Goal: Task Accomplishment & Management: Manage account settings

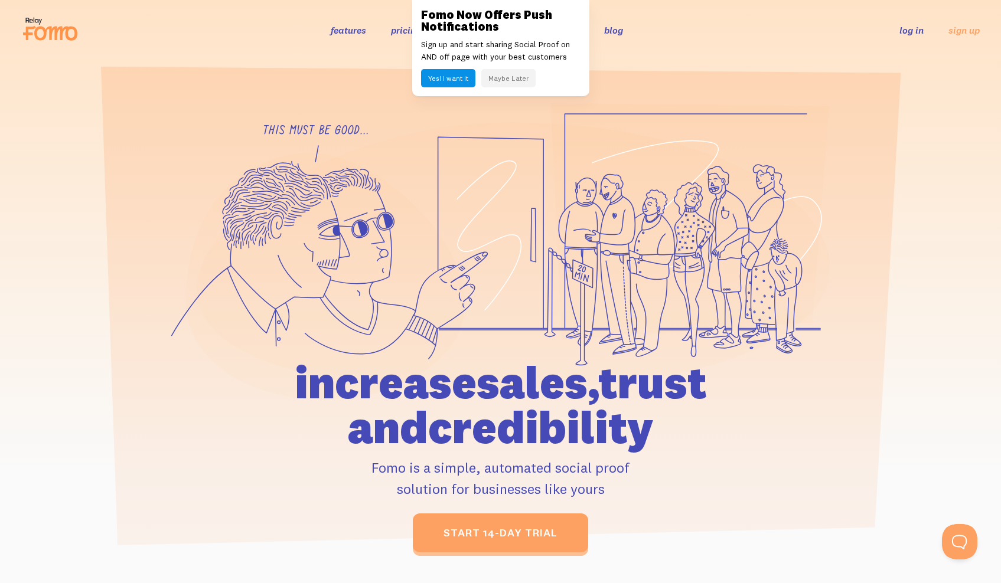
click at [916, 32] on link "log in" at bounding box center [911, 30] width 24 height 12
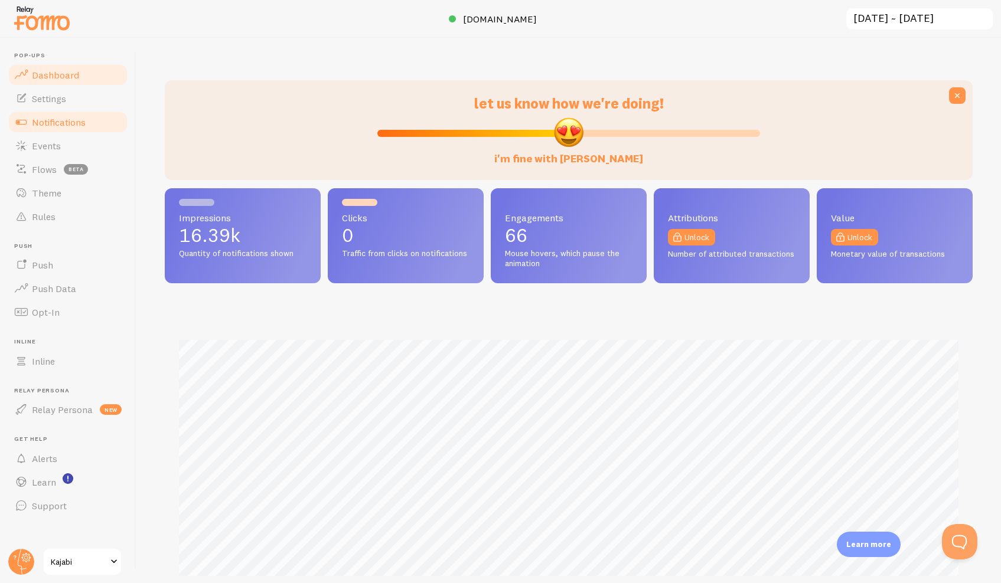
click at [69, 124] on span "Notifications" at bounding box center [59, 122] width 54 height 12
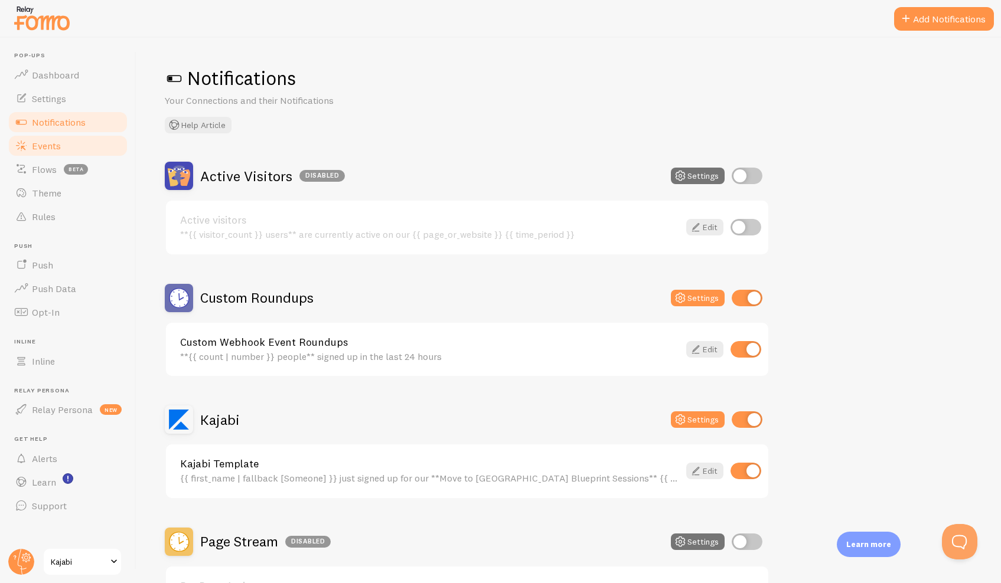
click at [48, 142] on span "Events" at bounding box center [46, 146] width 29 height 12
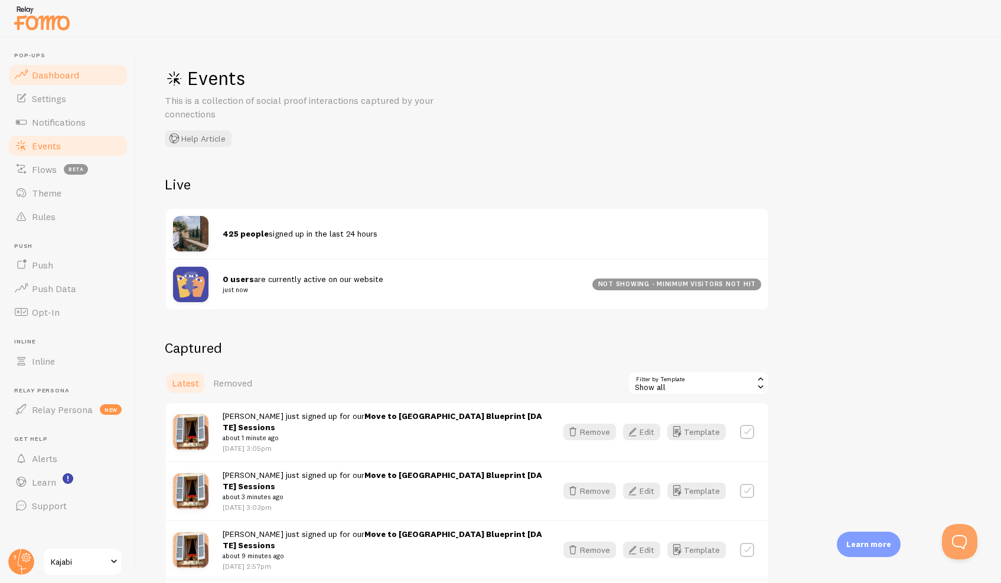
click at [48, 77] on span "Dashboard" at bounding box center [55, 75] width 47 height 12
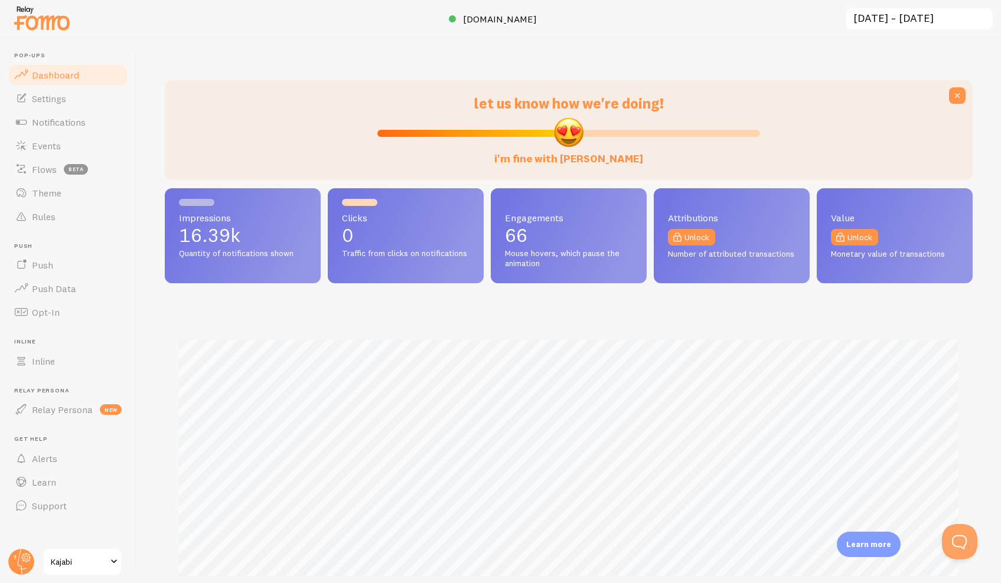
scroll to position [310, 808]
click at [39, 129] on link "Notifications" at bounding box center [68, 122] width 122 height 24
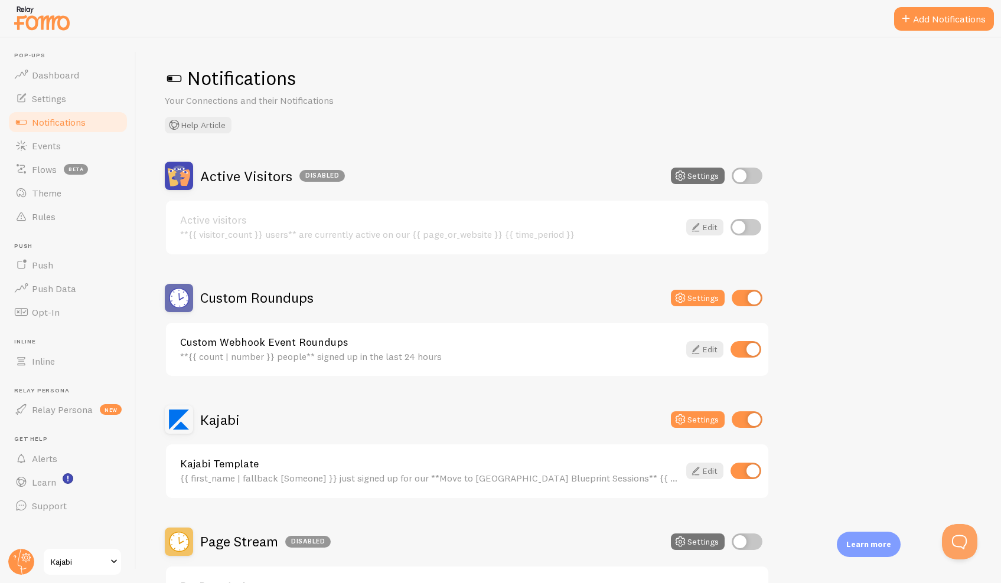
click at [214, 414] on h2 "Kajabi" at bounding box center [220, 420] width 40 height 18
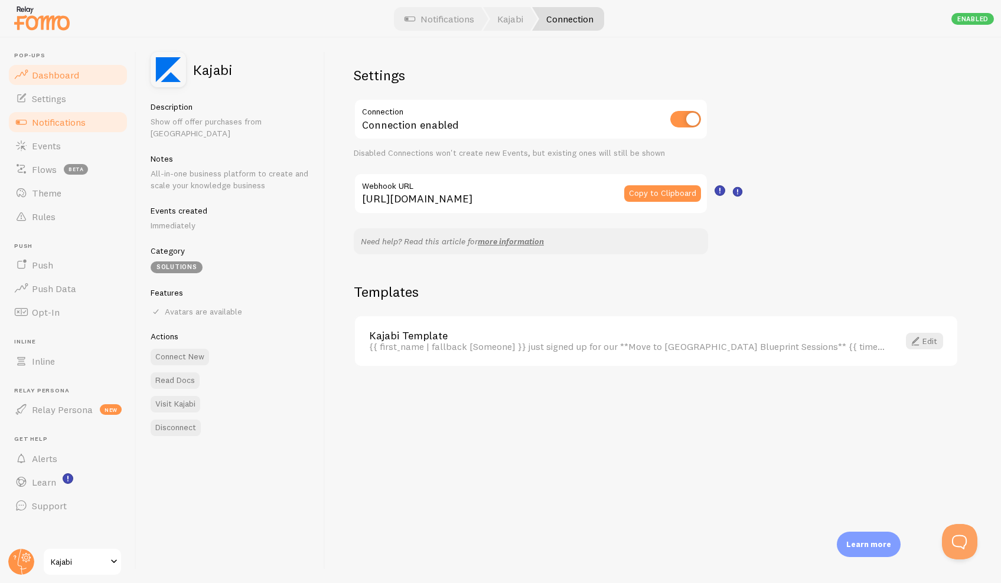
click at [71, 80] on span "Dashboard" at bounding box center [55, 75] width 47 height 12
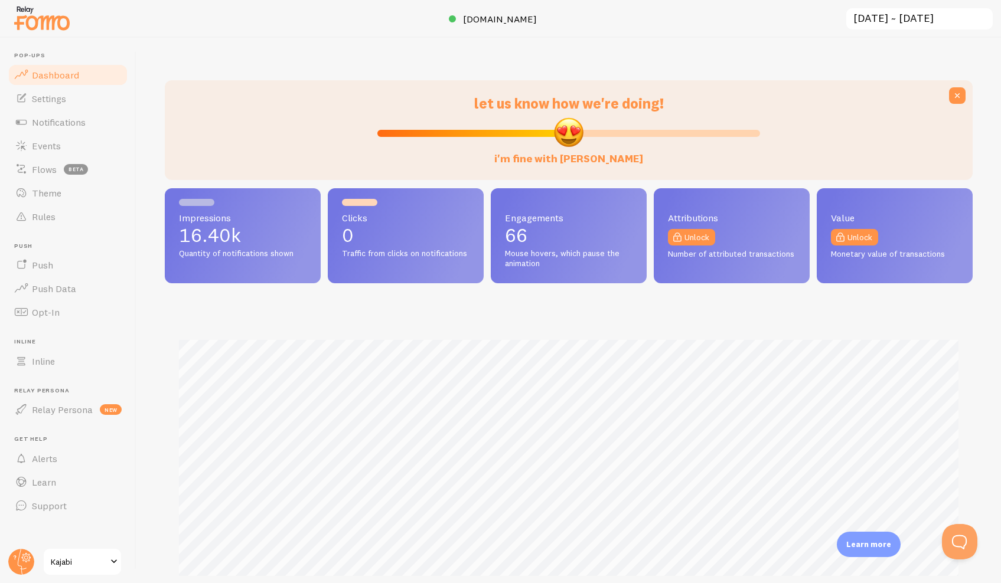
scroll to position [310, 808]
click at [61, 93] on span "Settings" at bounding box center [49, 99] width 34 height 12
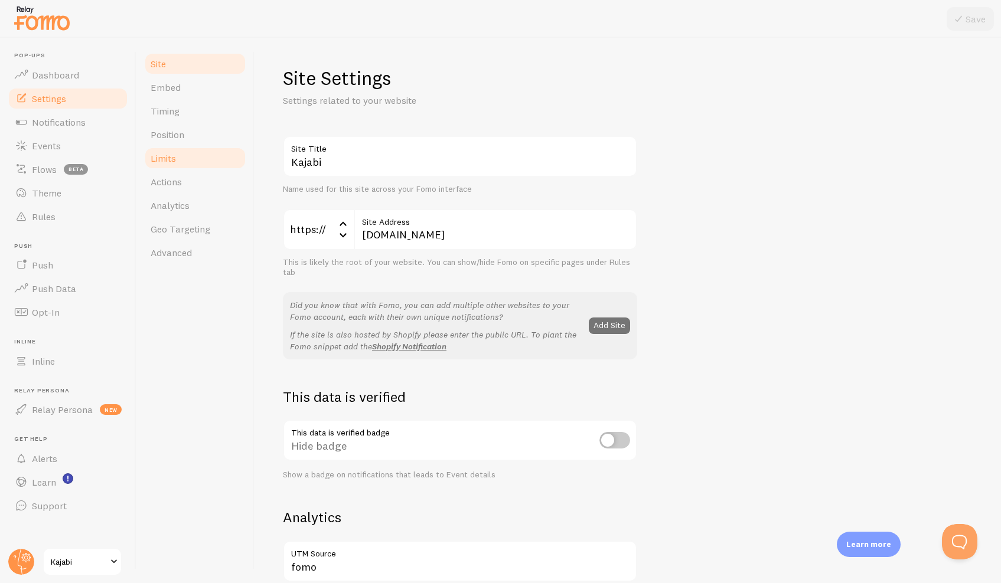
click at [171, 158] on span "Limits" at bounding box center [163, 158] width 25 height 12
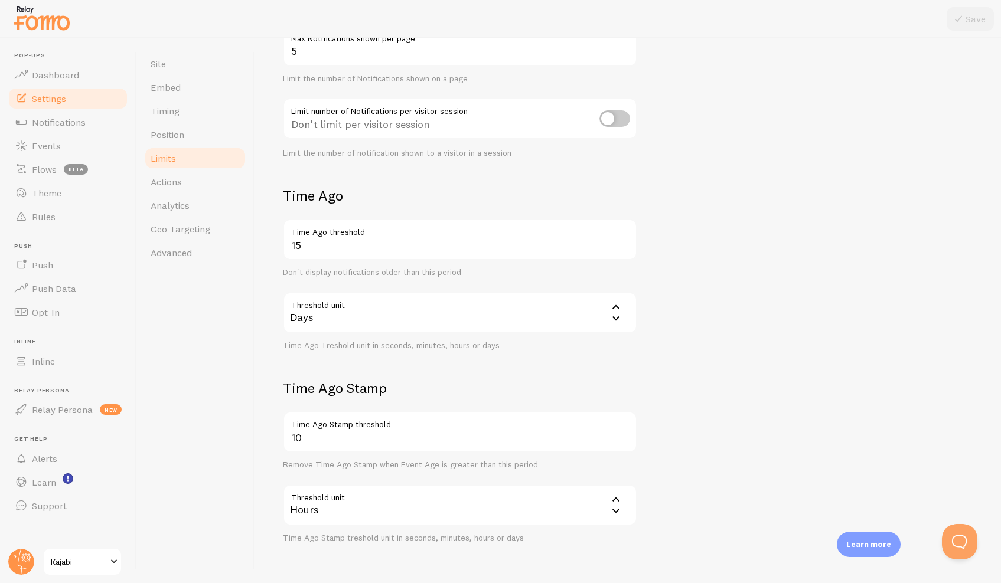
scroll to position [97, 0]
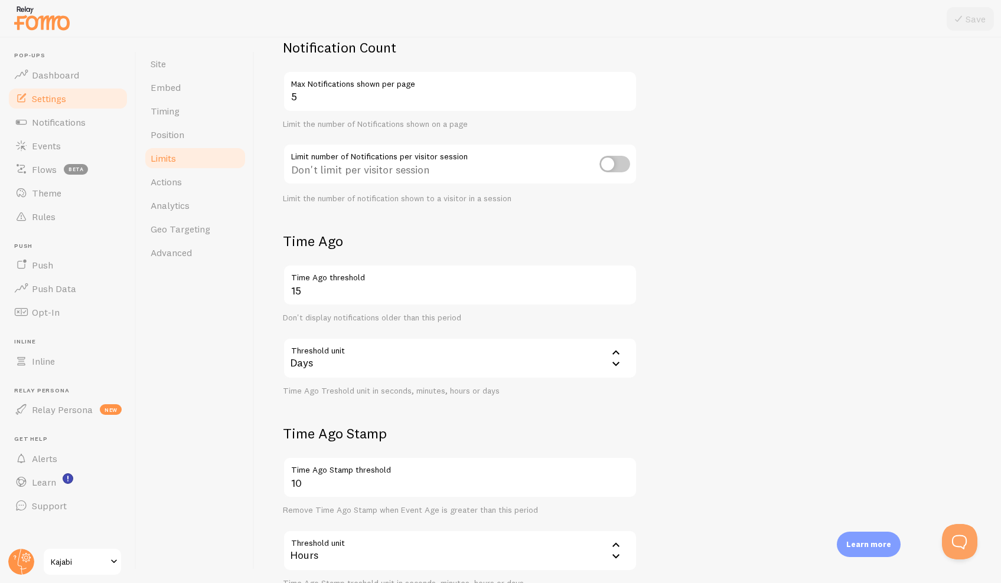
click at [619, 163] on input "checkbox" at bounding box center [614, 164] width 31 height 17
checkbox input "true"
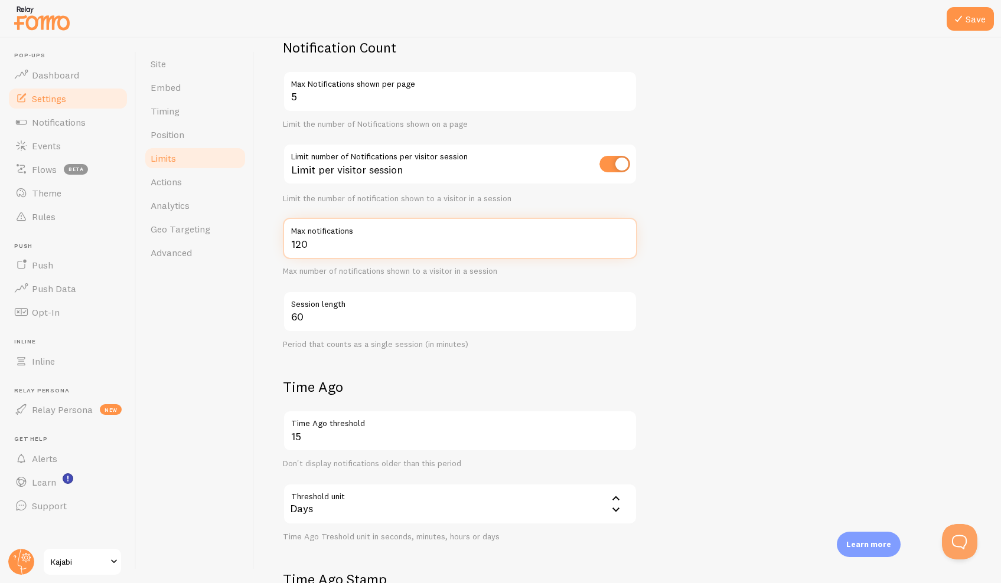
drag, startPoint x: 305, startPoint y: 242, endPoint x: 286, endPoint y: 244, distance: 19.0
click at [286, 244] on input "120" at bounding box center [460, 238] width 354 height 41
type input "5"
type input "6"
click at [978, 20] on button "Save" at bounding box center [969, 19] width 47 height 24
